Goal: Complete application form: Complete application form

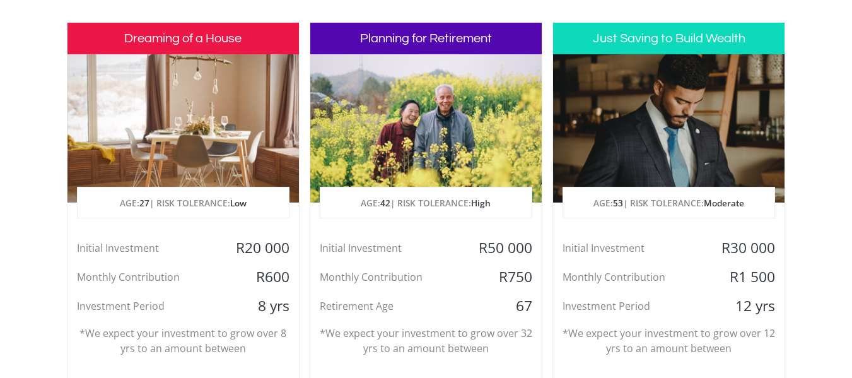
scroll to position [605, 0]
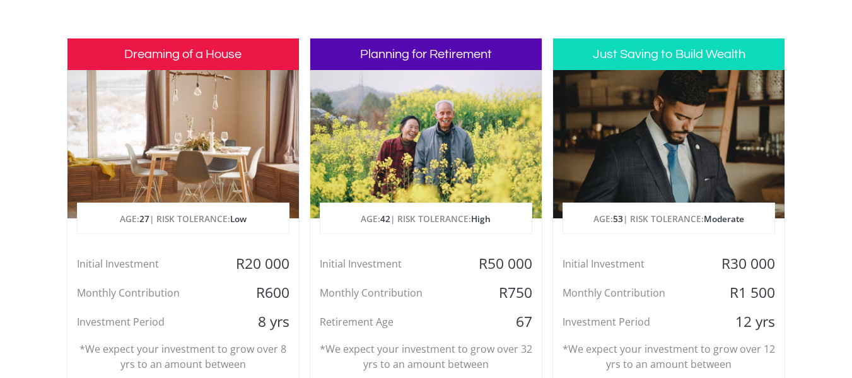
click at [190, 165] on div at bounding box center [182, 144] width 231 height 148
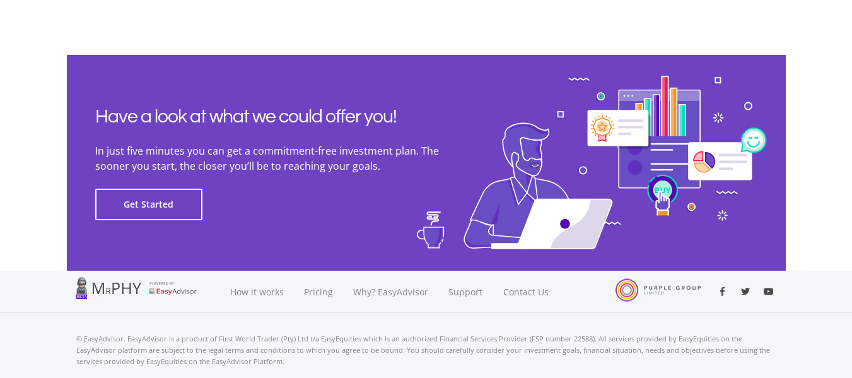
scroll to position [2901, 0]
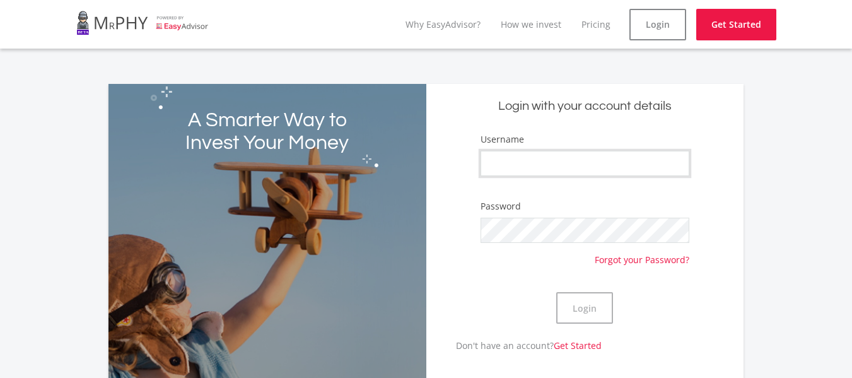
click at [629, 170] on input "Username" at bounding box center [585, 163] width 209 height 25
type input "DonLuka11"
click at [591, 320] on button "Login" at bounding box center [584, 308] width 57 height 32
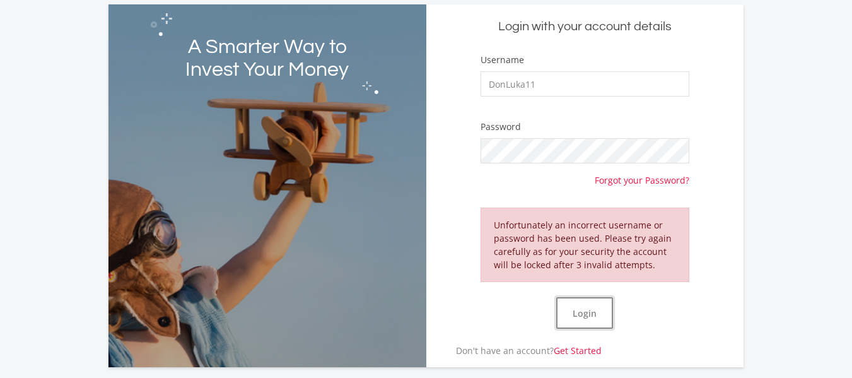
scroll to position [83, 0]
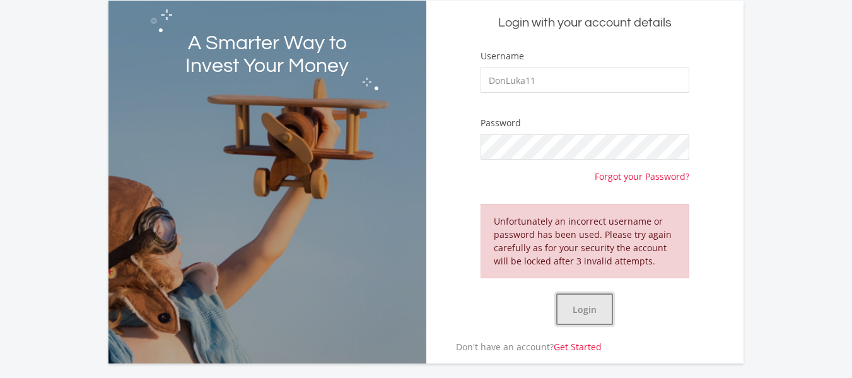
click at [595, 300] on button "Login" at bounding box center [584, 309] width 57 height 32
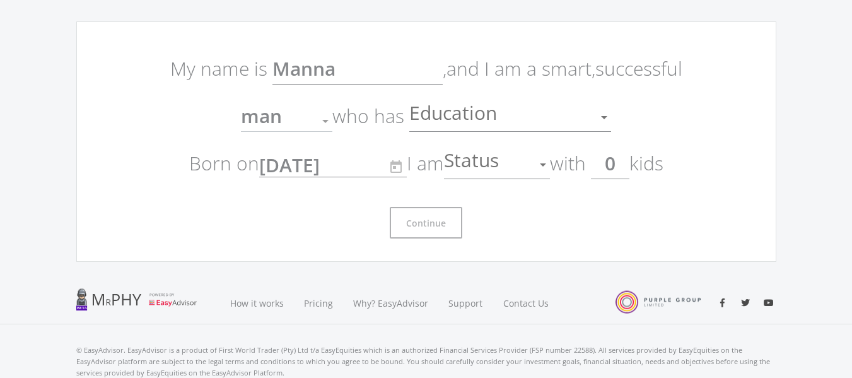
scroll to position [6, 0]
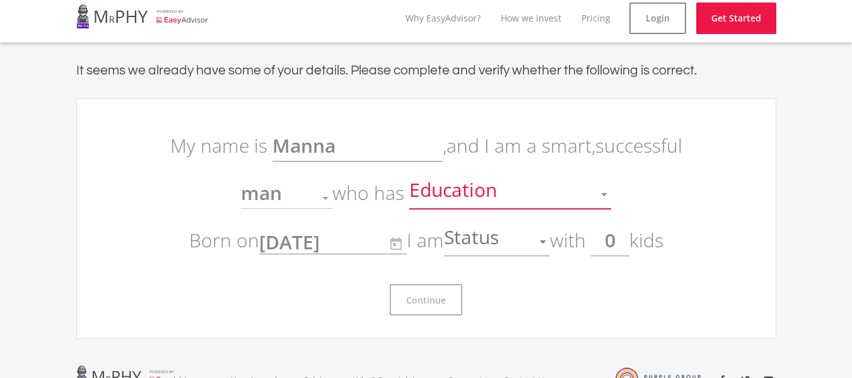
click at [598, 193] on div at bounding box center [604, 194] width 24 height 24
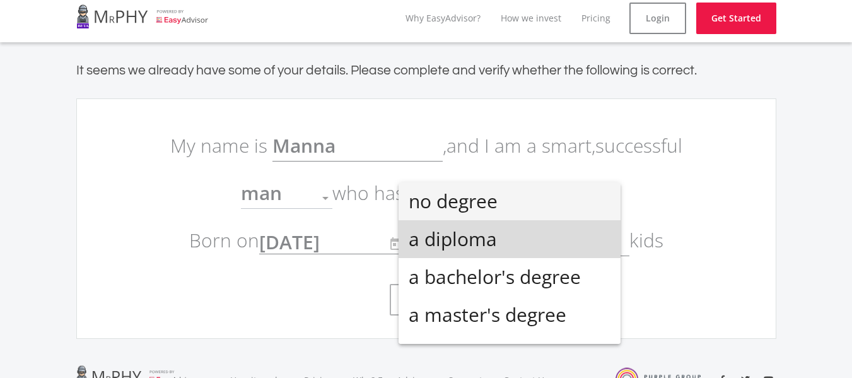
click at [537, 250] on span "a diploma" at bounding box center [510, 239] width 202 height 38
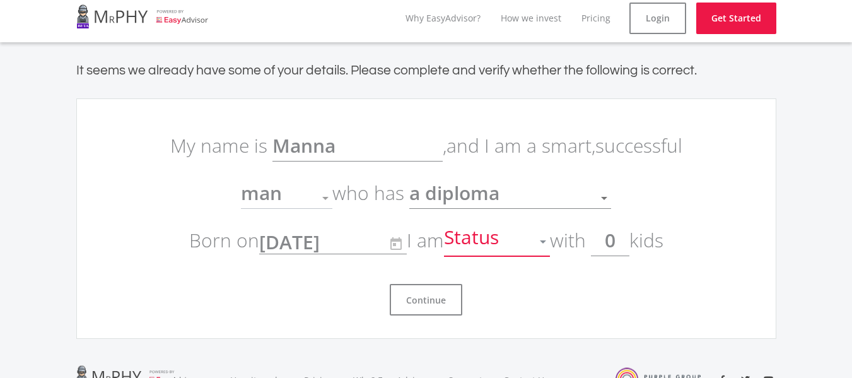
click at [537, 250] on div at bounding box center [543, 242] width 24 height 24
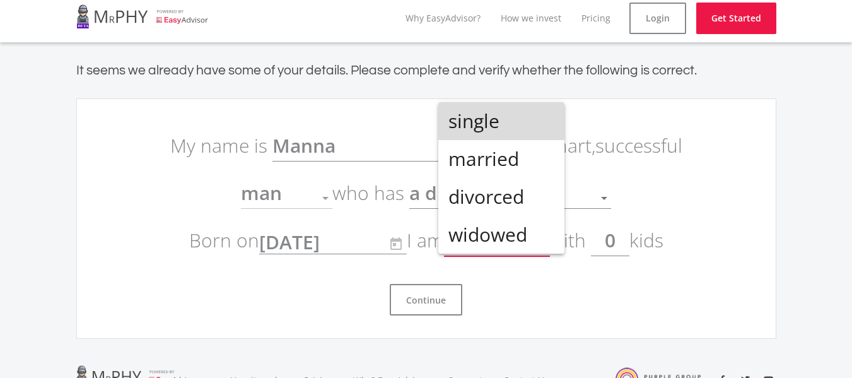
click at [534, 127] on span "single" at bounding box center [501, 121] width 106 height 38
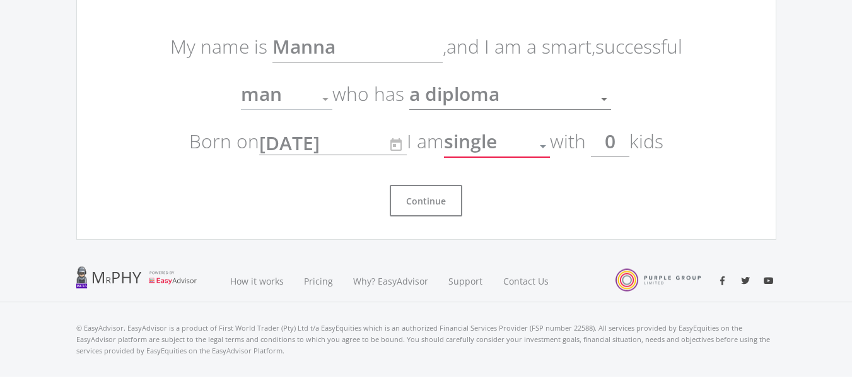
scroll to position [90, 0]
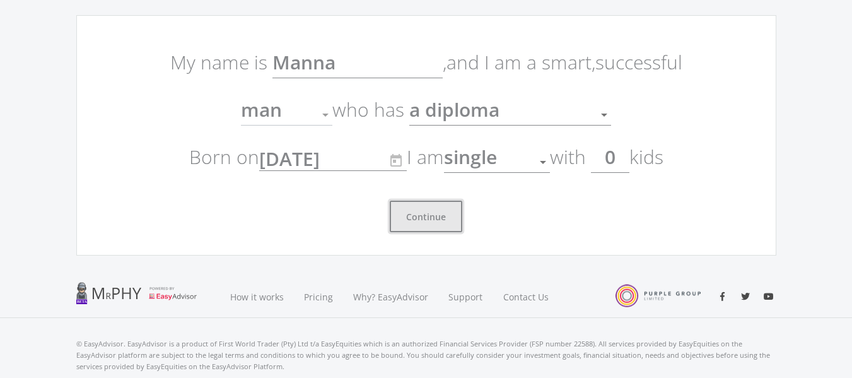
click at [436, 209] on button "Continue" at bounding box center [426, 217] width 73 height 32
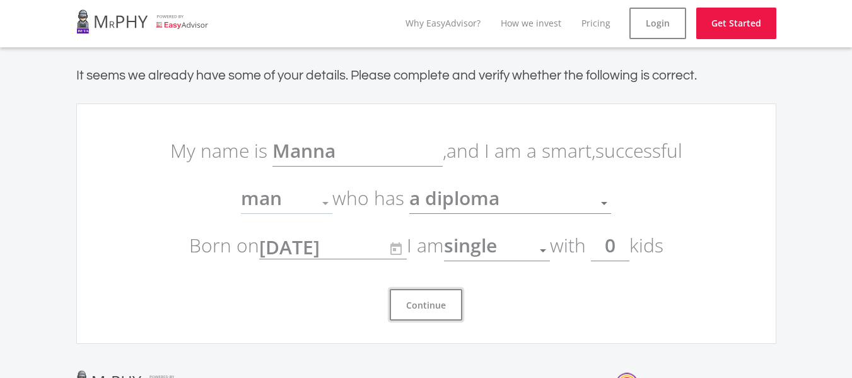
scroll to position [0, 0]
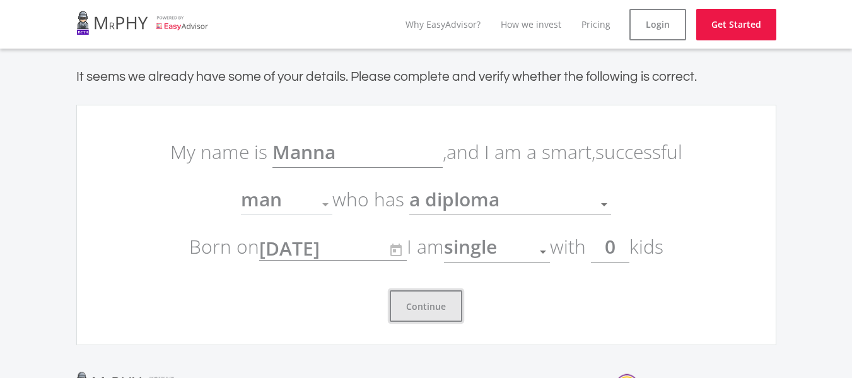
click at [417, 312] on button "Continue" at bounding box center [426, 306] width 73 height 32
click at [390, 290] on button "Continue" at bounding box center [426, 306] width 73 height 32
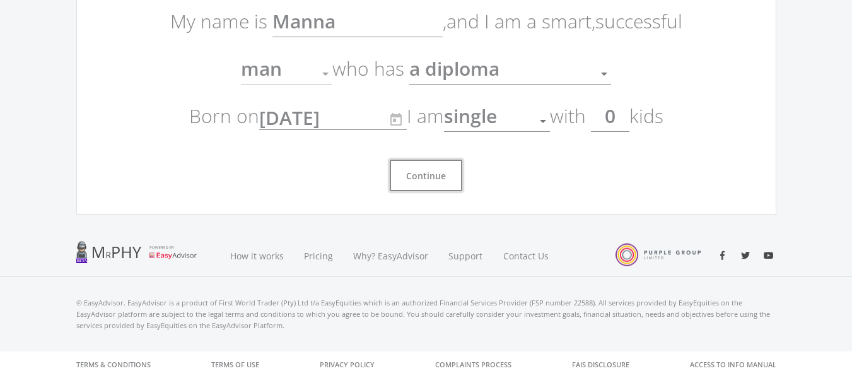
scroll to position [61, 0]
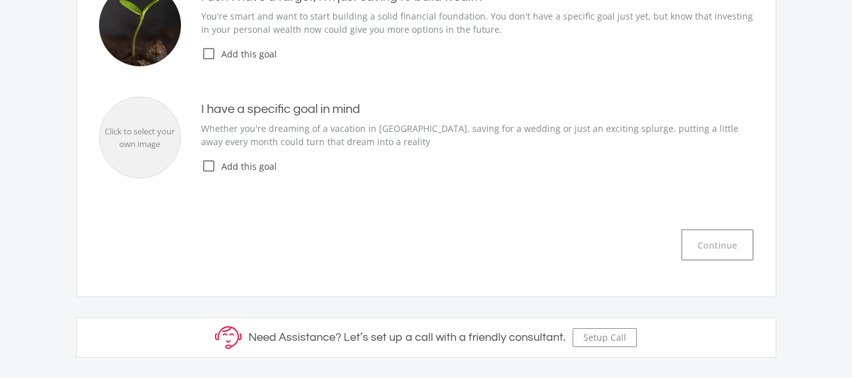
scroll to position [363, 0]
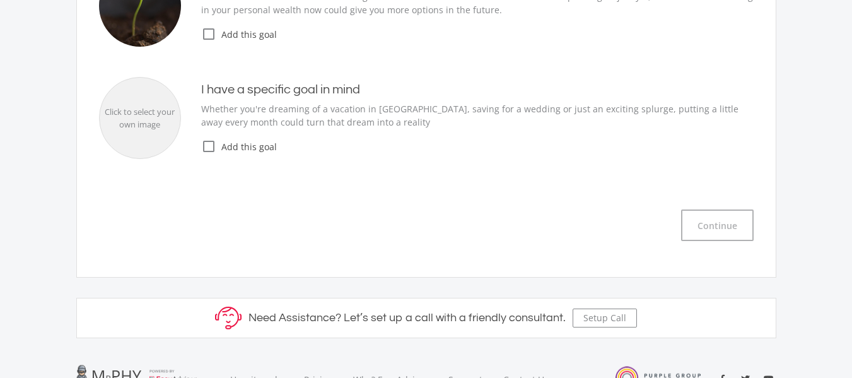
click at [206, 35] on icon "check_box_outline_blank" at bounding box center [208, 33] width 15 height 15
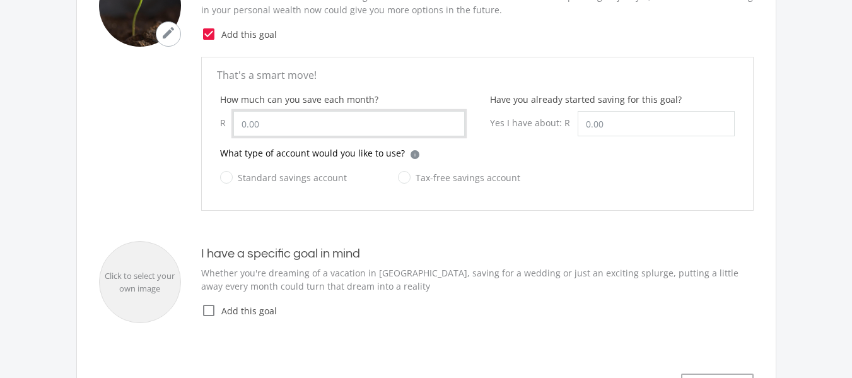
click at [315, 123] on input "How much can you save each month?" at bounding box center [348, 123] width 231 height 25
type input "100.00"
click at [618, 122] on input "Have you already started saving for this goal?" at bounding box center [656, 123] width 157 height 25
type input "1"
type input "800.00"
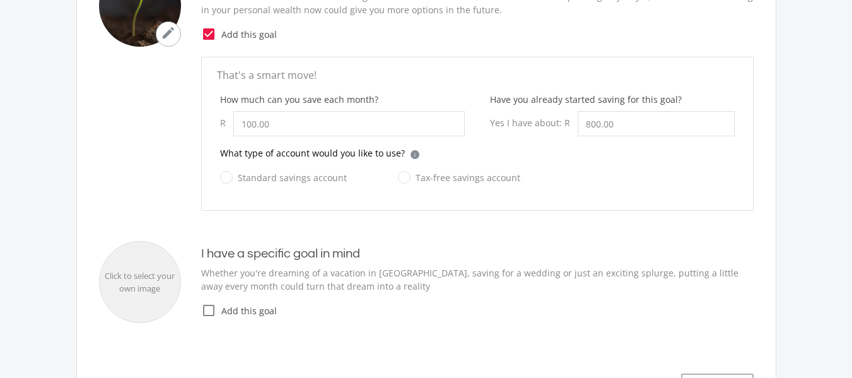
click at [226, 178] on label "Standard savings account" at bounding box center [283, 178] width 127 height 16
click at [226, 178] on input "Standard savings account" at bounding box center [270, 184] width 127 height 25
radio input "true"
click at [399, 173] on label "Tax-free savings account" at bounding box center [459, 178] width 122 height 16
click at [399, 173] on input "Tax-free savings account" at bounding box center [446, 184] width 122 height 25
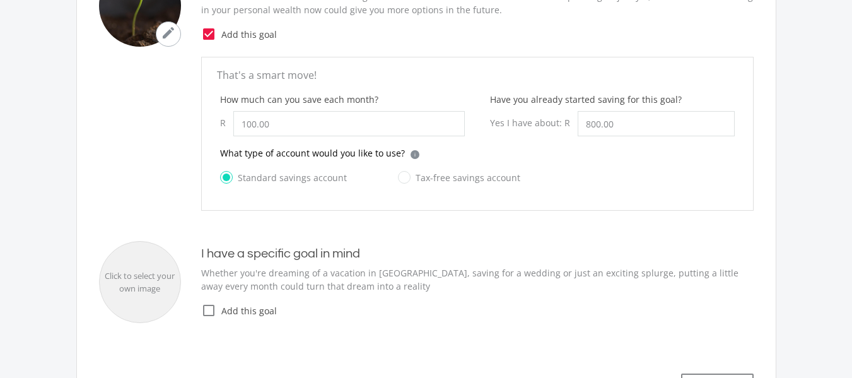
radio input "true"
click at [233, 173] on label "Standard savings account" at bounding box center [283, 178] width 127 height 16
click at [233, 173] on input "Standard savings account" at bounding box center [270, 184] width 127 height 25
radio input "true"
radio input "false"
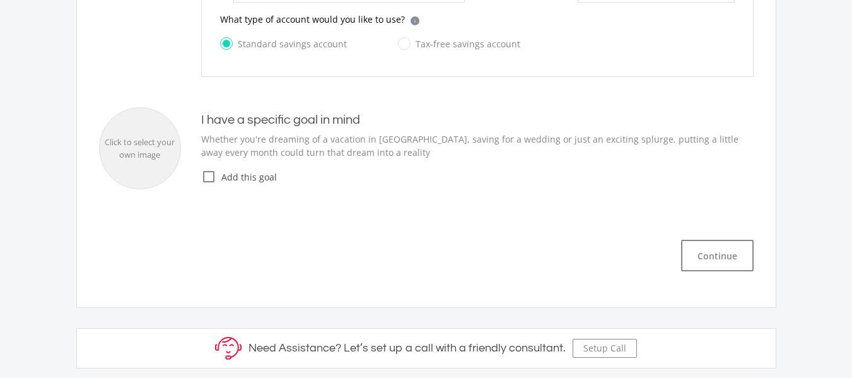
scroll to position [502, 0]
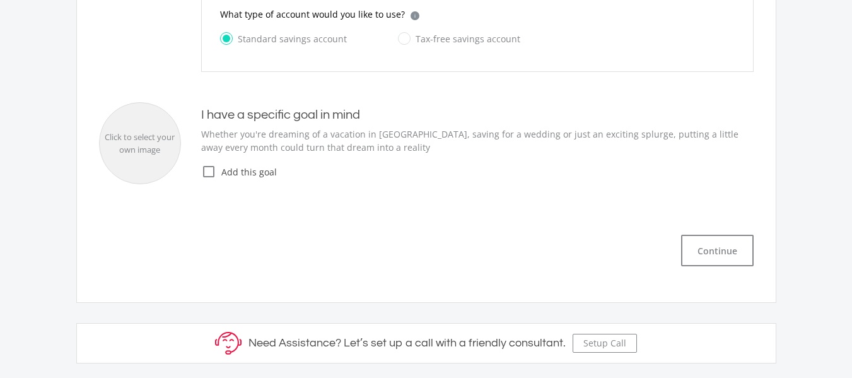
click at [210, 168] on icon "check_box_outline_blank" at bounding box center [208, 171] width 15 height 15
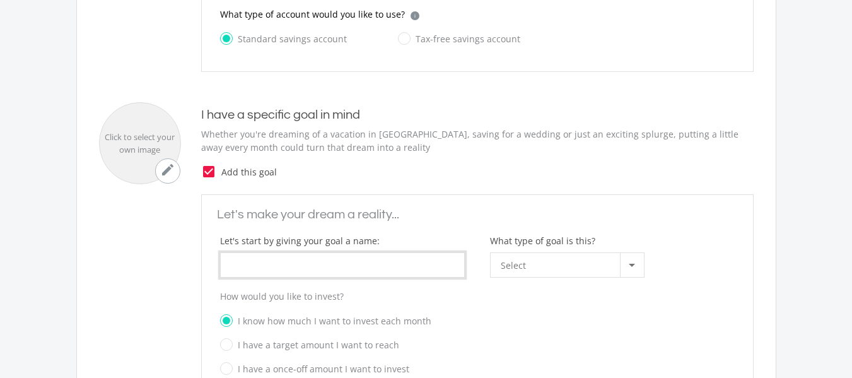
click at [349, 262] on input "What type of goal is this?" at bounding box center [342, 264] width 245 height 25
type input "Free in my late 30s"
click at [628, 263] on div at bounding box center [632, 265] width 24 height 24
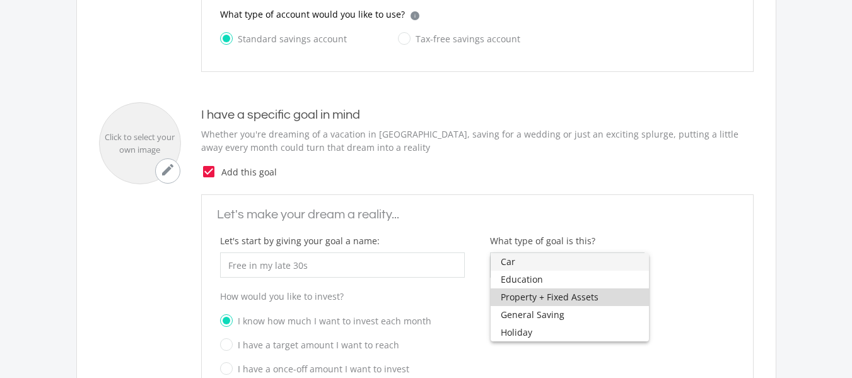
click at [601, 301] on span "Property + Fixed Assets" at bounding box center [570, 297] width 138 height 18
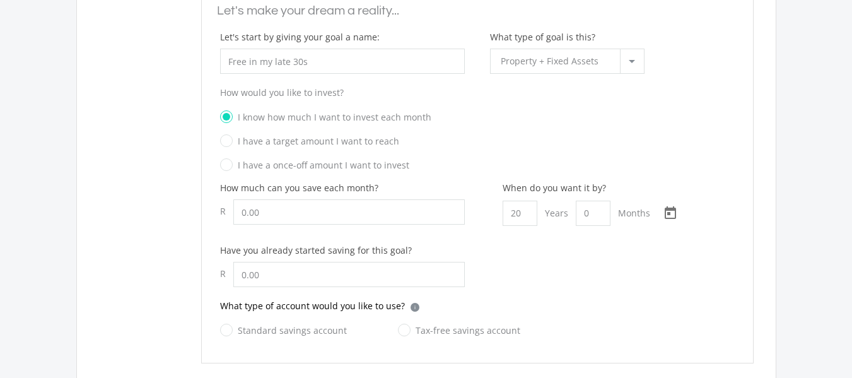
scroll to position [713, 0]
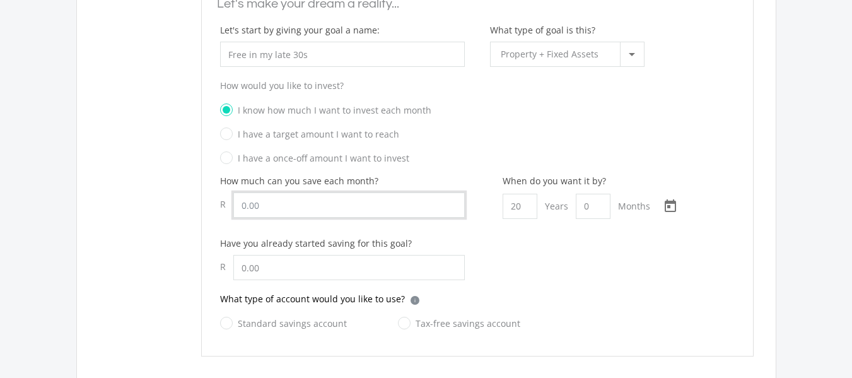
click at [366, 206] on input "How much can you save each month?" at bounding box center [348, 204] width 231 height 25
type input "150.00"
click at [523, 204] on input "20" at bounding box center [520, 206] width 35 height 25
type input "10"
click at [431, 276] on input "text" at bounding box center [348, 267] width 231 height 25
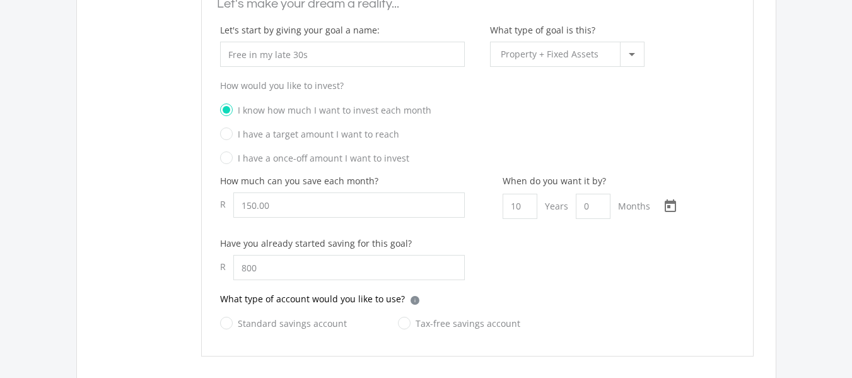
type input "800.00"
click at [225, 324] on label "Standard savings account" at bounding box center [283, 323] width 127 height 16
click at [225, 324] on input "Standard savings account" at bounding box center [270, 330] width 127 height 25
radio input "true"
click at [403, 325] on label "Tax-free savings account" at bounding box center [459, 323] width 122 height 16
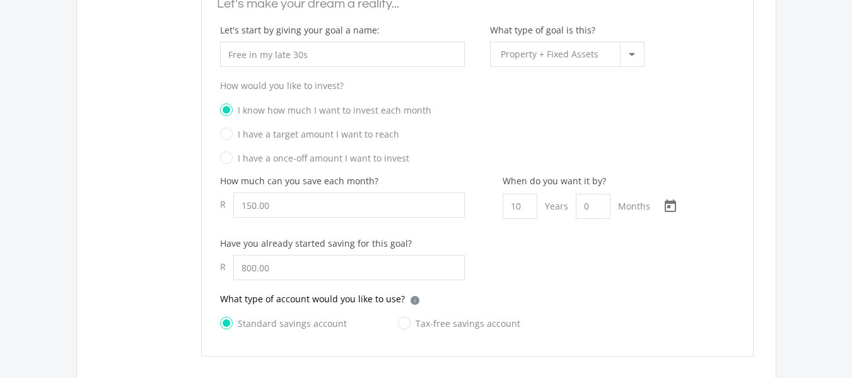
click at [403, 325] on input "Tax-free savings account" at bounding box center [446, 330] width 122 height 25
radio input "true"
radio input "false"
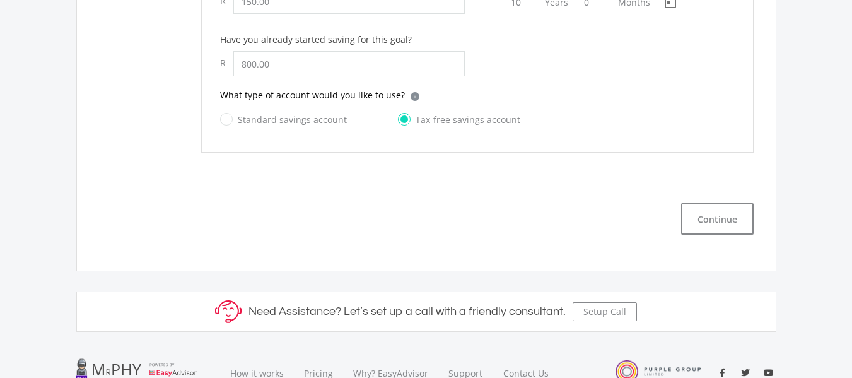
scroll to position [943, 0]
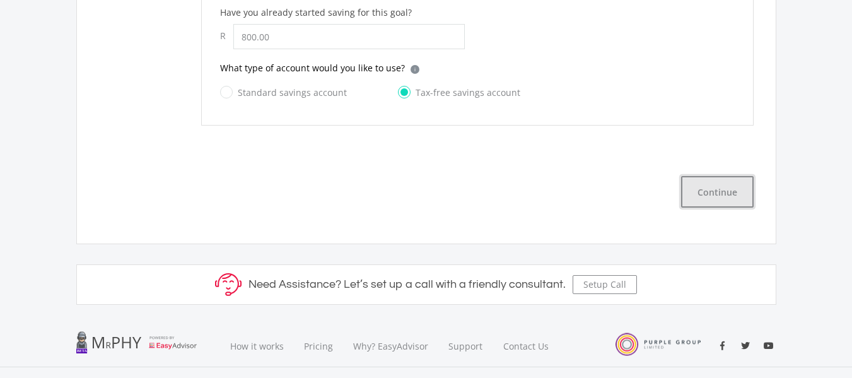
click at [718, 196] on button "Continue" at bounding box center [717, 192] width 73 height 32
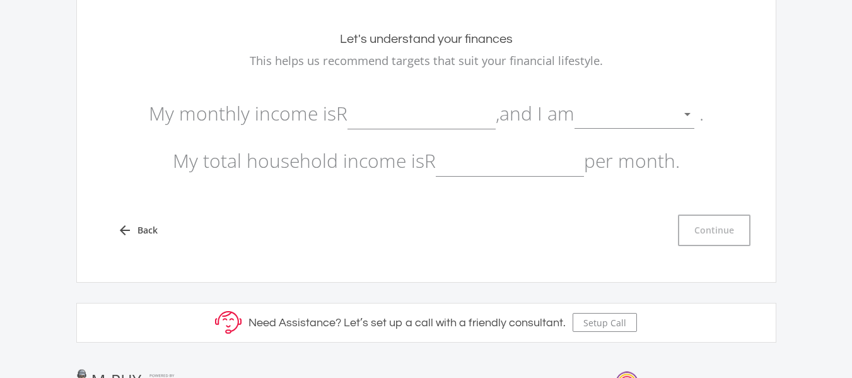
scroll to position [109, 0]
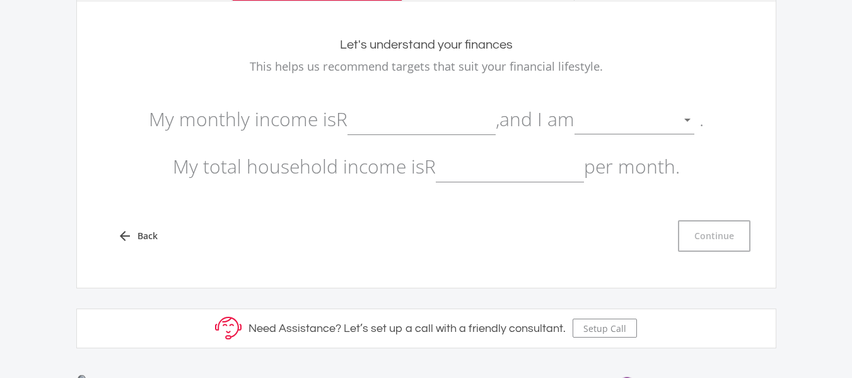
click at [447, 122] on input "text" at bounding box center [421, 119] width 148 height 32
type input "5,000.00"
click at [645, 129] on div at bounding box center [625, 120] width 101 height 24
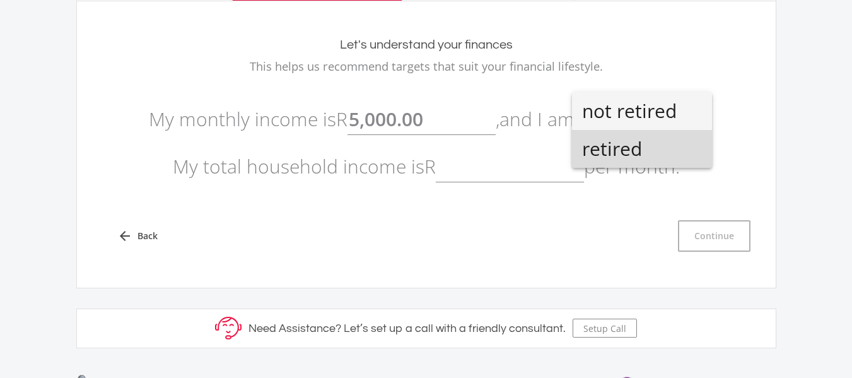
click at [645, 130] on span "retired" at bounding box center [642, 149] width 120 height 38
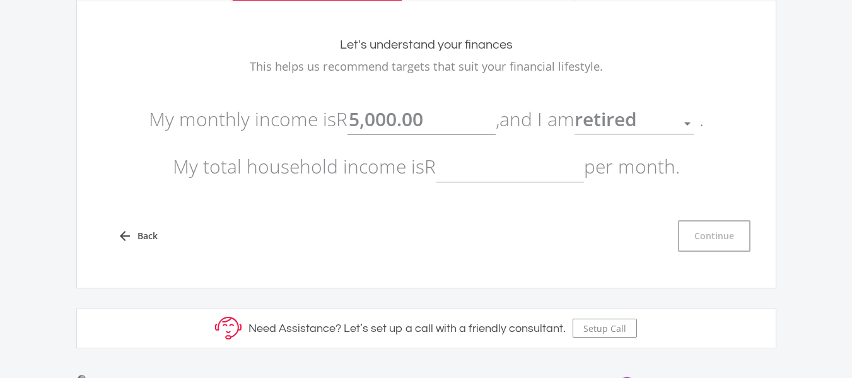
click at [529, 167] on input "text" at bounding box center [510, 167] width 148 height 32
type input "5,000.00"
click at [729, 223] on button "Continue" at bounding box center [714, 236] width 73 height 32
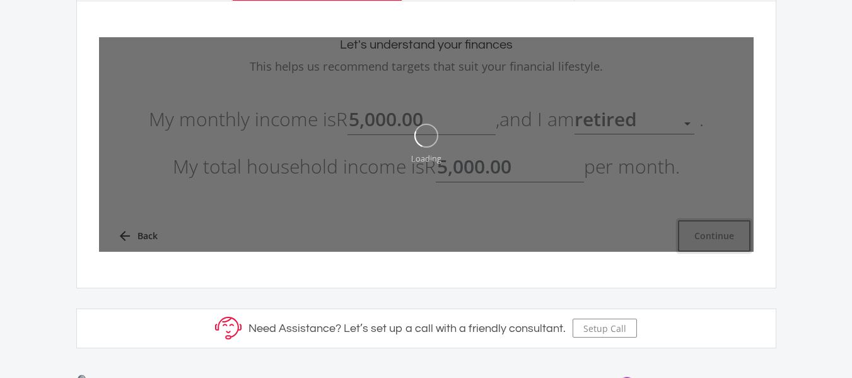
type input "5000"
type input "5,000.00"
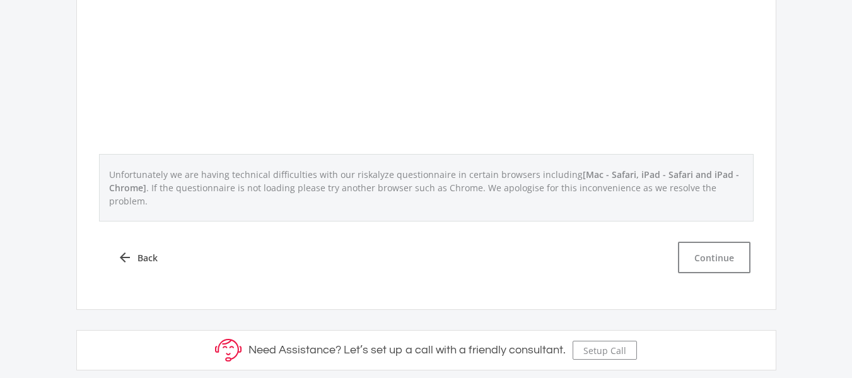
scroll to position [580, 0]
click at [713, 240] on button "Continue" at bounding box center [714, 256] width 73 height 32
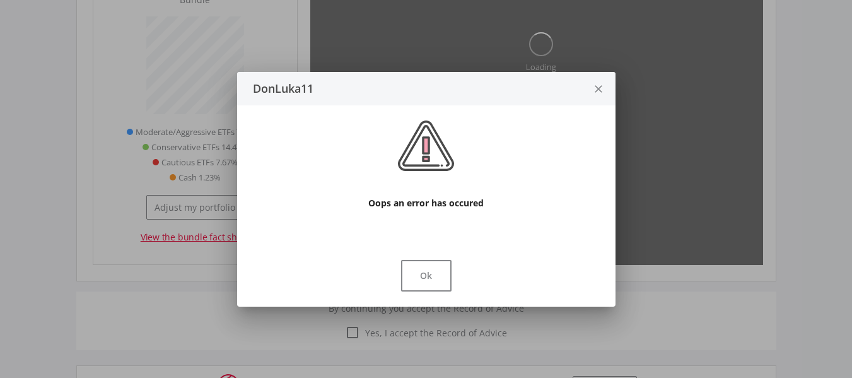
type input "22780"
type input "800"
type input "150"
click at [598, 85] on icon "close" at bounding box center [598, 89] width 13 height 33
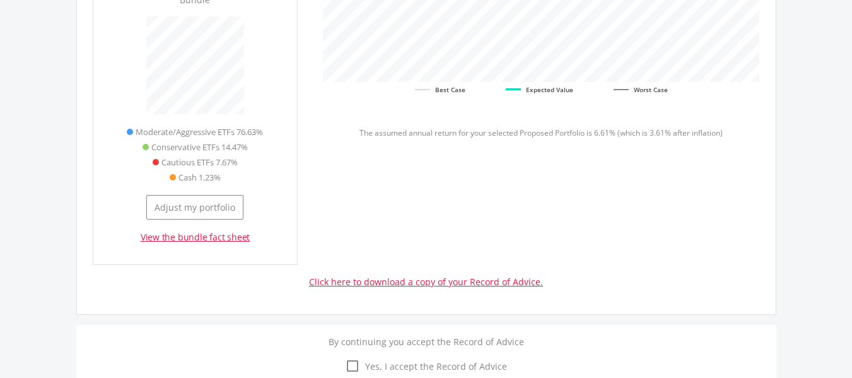
type input "22,780.00"
type input "800.00"
type input "150.00"
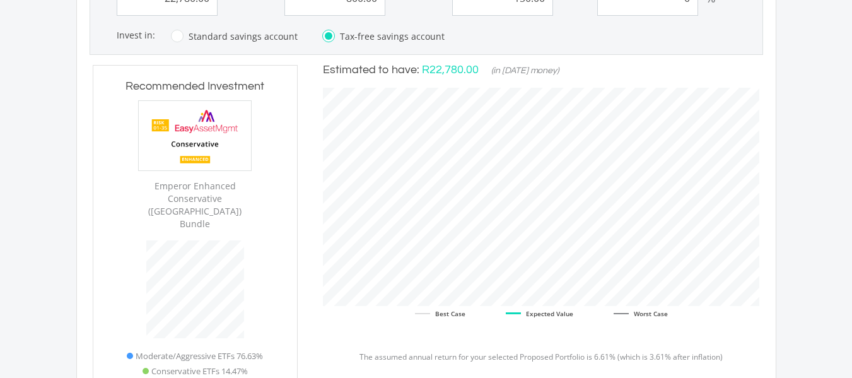
scroll to position [1176, 0]
